Goal: Task Accomplishment & Management: Use online tool/utility

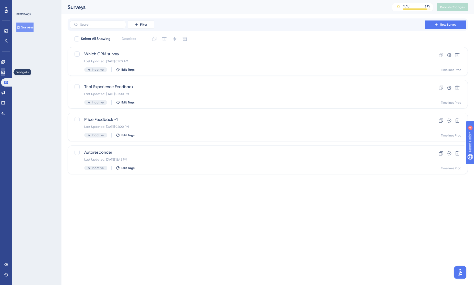
click at [5, 74] on link at bounding box center [3, 72] width 4 height 8
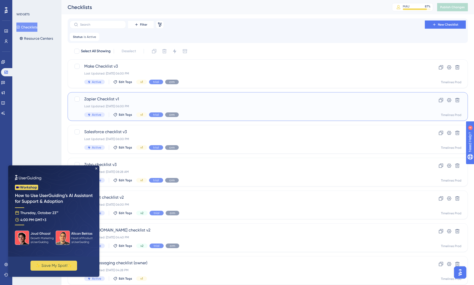
click at [99, 100] on span "Zapier Checklist v1" at bounding box center [247, 99] width 326 height 6
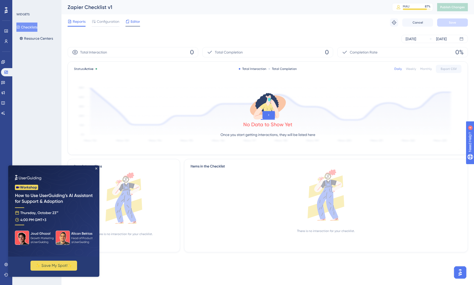
click at [132, 23] on span "Editor" at bounding box center [134, 21] width 9 height 6
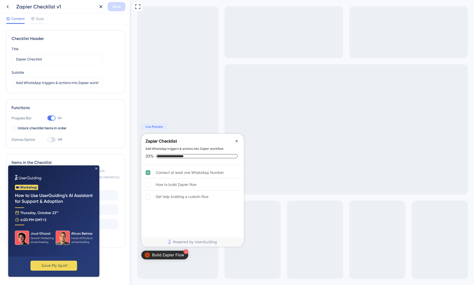
click at [95, 169] on img at bounding box center [53, 210] width 91 height 91
click at [96, 168] on icon "Close Preview" at bounding box center [96, 168] width 2 height 2
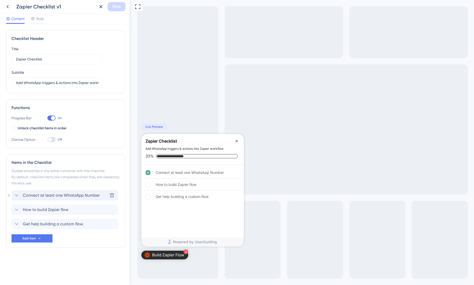
click at [62, 197] on span "Connect at least one WhatsApp Number" at bounding box center [61, 195] width 77 height 6
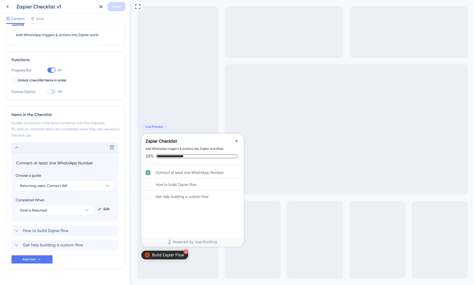
scroll to position [58, 0]
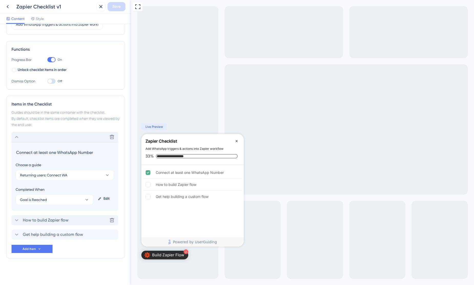
click at [65, 219] on span "How to build Zapier flow" at bounding box center [46, 220] width 46 height 6
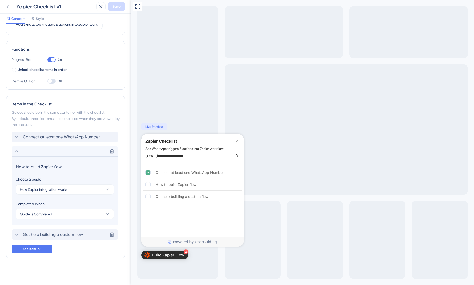
click at [88, 235] on div "Get help building a custom flow Delete" at bounding box center [65, 234] width 106 height 10
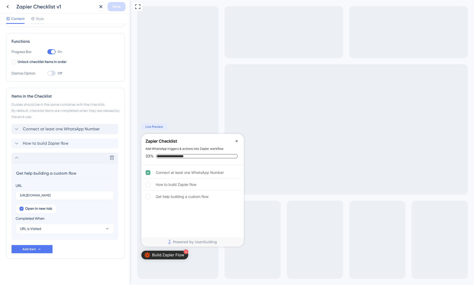
scroll to position [67, 0]
click at [37, 131] on span "Connect at least one WhatsApp Number" at bounding box center [61, 129] width 77 height 6
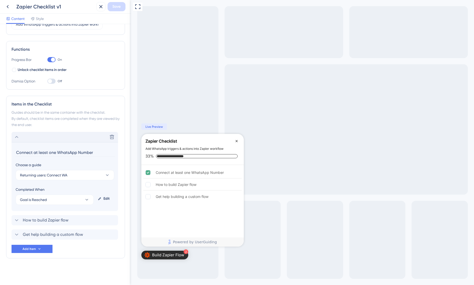
scroll to position [58, 0]
